Goal: Navigation & Orientation: Find specific page/section

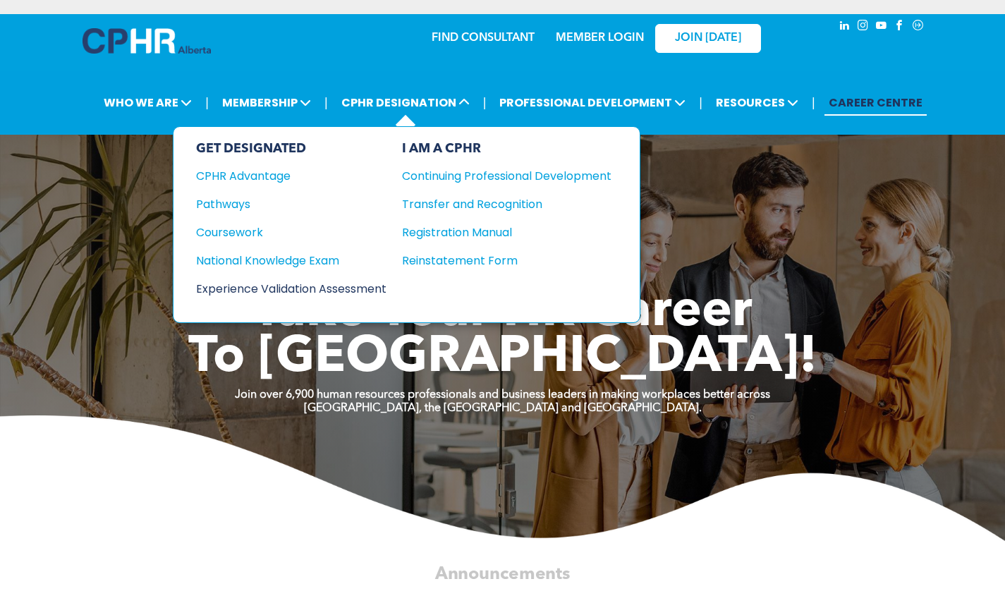
click at [280, 289] on div "Experience Validation Assessment" at bounding box center [281, 289] width 171 height 18
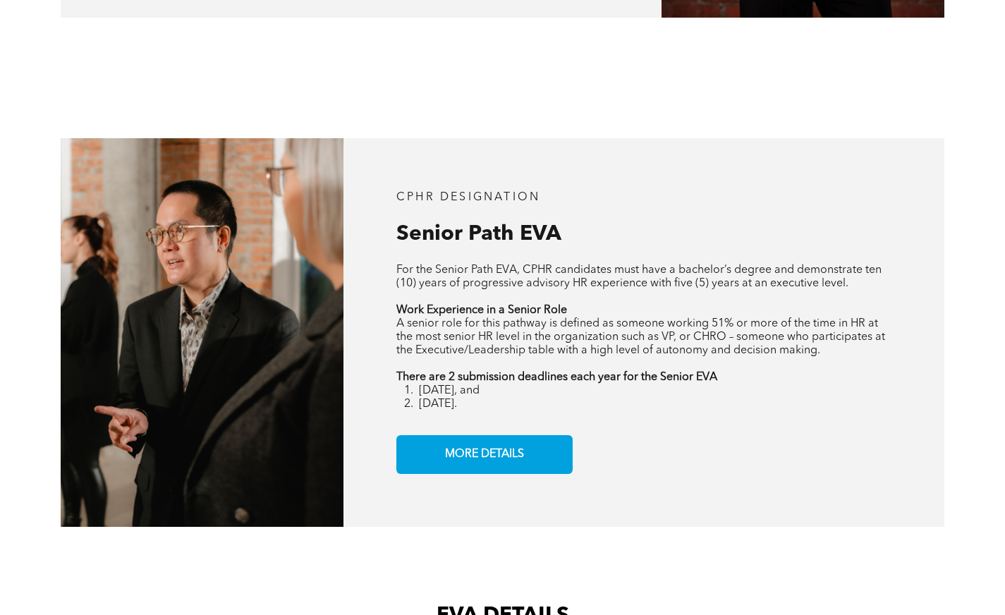
scroll to position [1550, 0]
